Goal: Find contact information: Find contact information

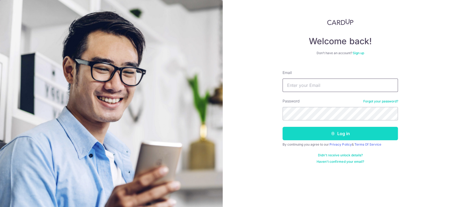
type input "[EMAIL_ADDRESS][DOMAIN_NAME]"
click at [331, 130] on button "Log in" at bounding box center [339, 133] width 115 height 13
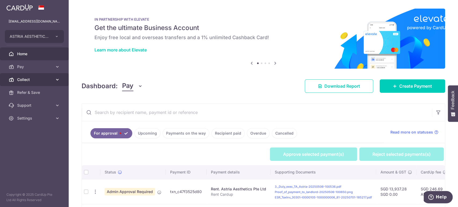
click at [34, 80] on span "Collect" at bounding box center [34, 79] width 35 height 5
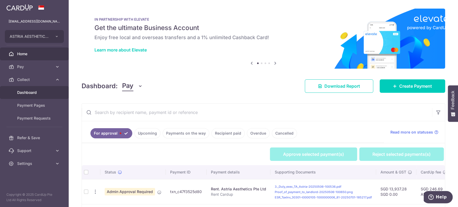
click at [35, 88] on link "Dashboard" at bounding box center [34, 92] width 69 height 13
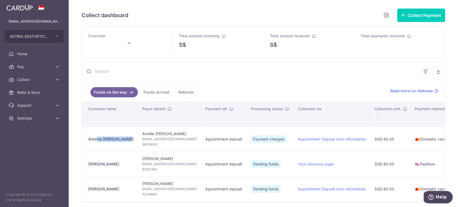
drag, startPoint x: 119, startPoint y: 135, endPoint x: 89, endPoint y: 139, distance: 30.3
click at [89, 139] on td "Aimillie [PERSON_NAME]" at bounding box center [110, 139] width 56 height 25
copy div "Aimillie [PERSON_NAME]"
type input "[DATE]"
copy div "Aimillie [PERSON_NAME]"
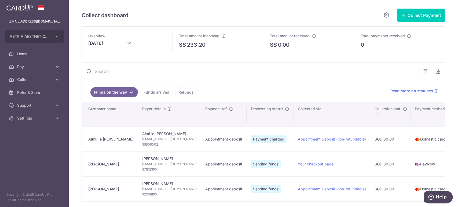
click at [148, 138] on span "[EMAIL_ADDRESS][DOMAIN_NAME]" at bounding box center [169, 138] width 54 height 5
copy td "[EMAIL_ADDRESS][DOMAIN_NAME]"
drag, startPoint x: 135, startPoint y: 147, endPoint x: 135, endPoint y: 143, distance: 3.8
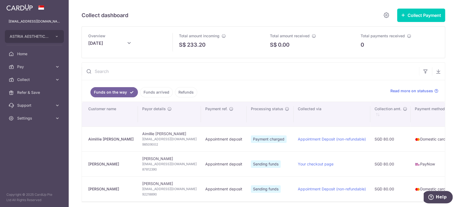
click at [138, 147] on td "Aimillie [PERSON_NAME] [EMAIL_ADDRESS][DOMAIN_NAME] 98509002" at bounding box center [169, 139] width 63 height 25
click at [142, 143] on span "98509002" at bounding box center [169, 144] width 54 height 5
copy tr "98509002"
